Goal: Information Seeking & Learning: Learn about a topic

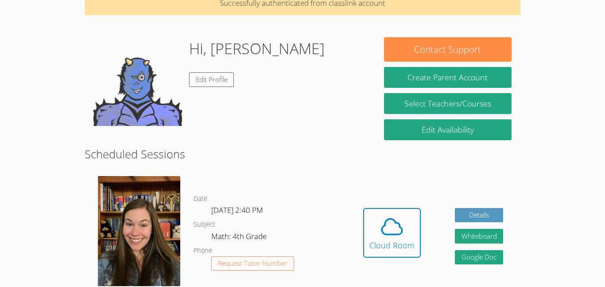
scroll to position [62, 0]
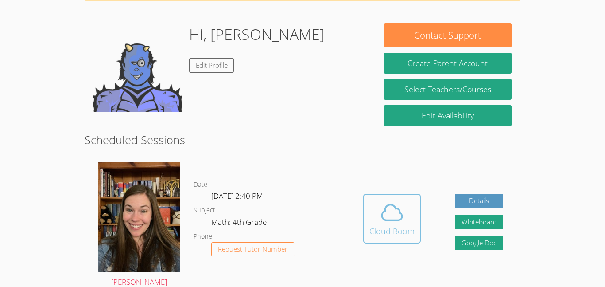
click at [392, 196] on button "Cloud Room" at bounding box center [392, 219] width 58 height 50
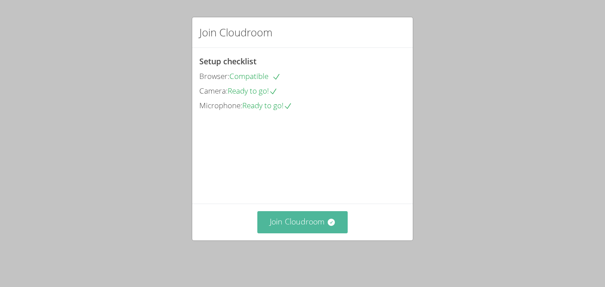
click at [341, 224] on button "Join Cloudroom" at bounding box center [302, 222] width 91 height 22
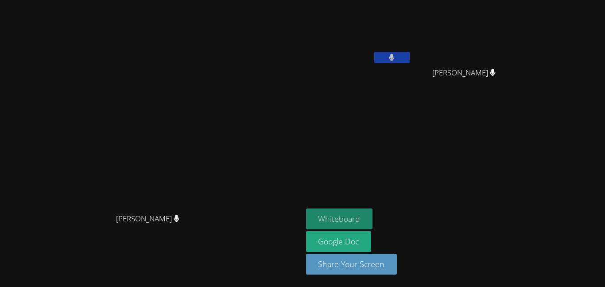
click at [373, 217] on button "Whiteboard" at bounding box center [339, 218] width 67 height 21
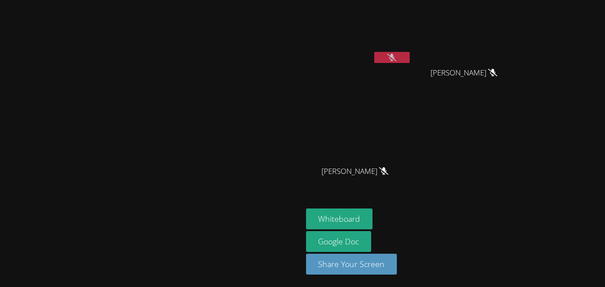
click at [306, 208] on button "Whiteboard" at bounding box center [339, 218] width 67 height 21
click at [217, 207] on video at bounding box center [151, 126] width 133 height 166
click at [396, 57] on icon at bounding box center [391, 58] width 9 height 8
click at [410, 54] on button at bounding box center [391, 57] width 35 height 11
click at [396, 55] on icon at bounding box center [391, 58] width 9 height 8
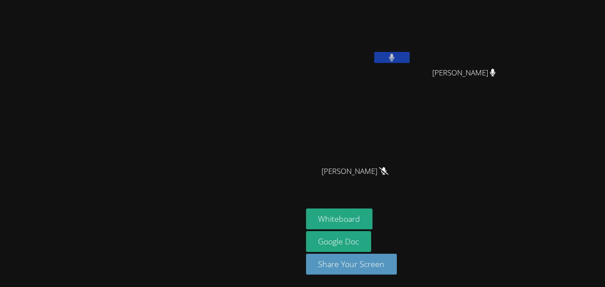
click at [410, 55] on button at bounding box center [391, 57] width 35 height 11
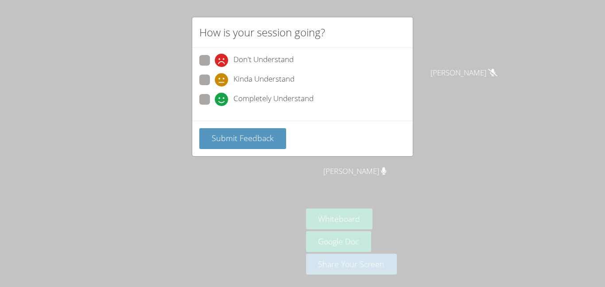
click at [205, 105] on label "Completely Understand" at bounding box center [256, 100] width 114 height 12
click at [215, 101] on input "Completely Understand" at bounding box center [219, 98] width 8 height 8
radio input "true"
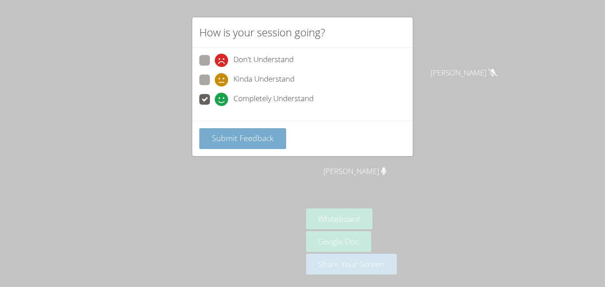
click at [222, 139] on span "Submit Feedback" at bounding box center [243, 137] width 62 height 11
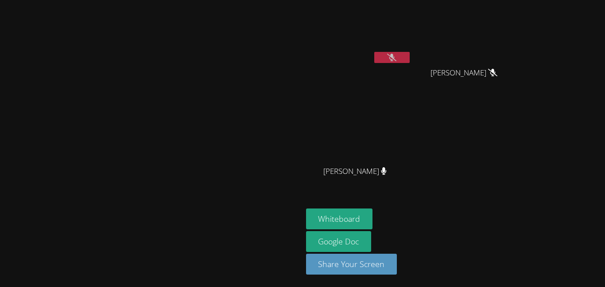
click at [217, 82] on video at bounding box center [151, 126] width 133 height 166
click at [217, 205] on video at bounding box center [151, 126] width 133 height 166
click at [406, 74] on div "[PERSON_NAME]" at bounding box center [358, 51] width 105 height 95
click at [410, 56] on button at bounding box center [391, 57] width 35 height 11
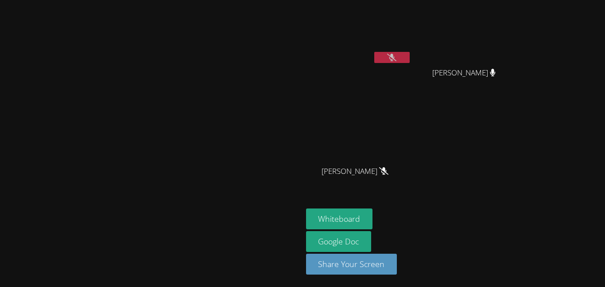
click at [410, 56] on button at bounding box center [391, 57] width 35 height 11
